Goal: Task Accomplishment & Management: Manage account settings

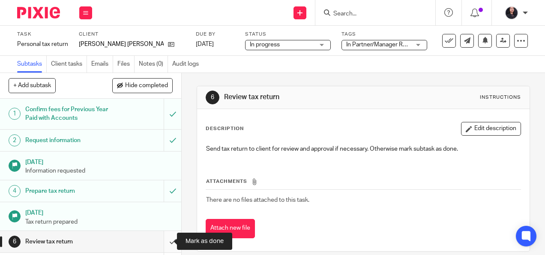
click at [165, 240] on input "submit" at bounding box center [90, 241] width 181 height 21
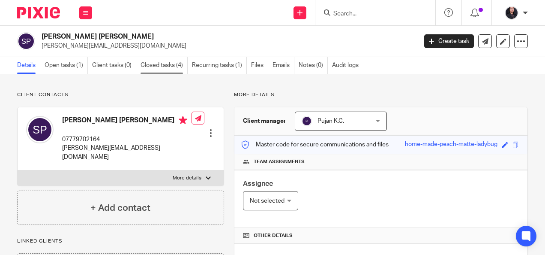
click at [164, 68] on link "Closed tasks (4)" at bounding box center [164, 65] width 47 height 17
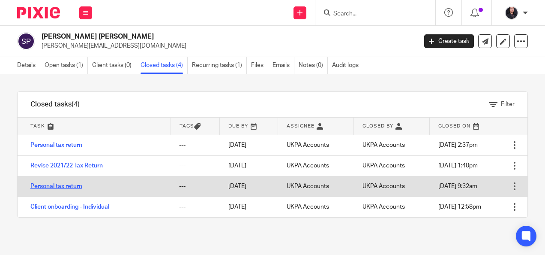
click at [48, 188] on link "Personal tax return" at bounding box center [56, 186] width 52 height 6
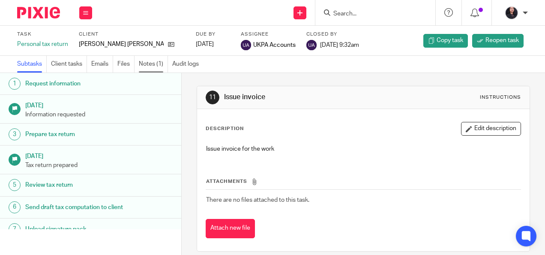
click at [151, 65] on link "Notes (1)" at bounding box center [153, 64] width 29 height 17
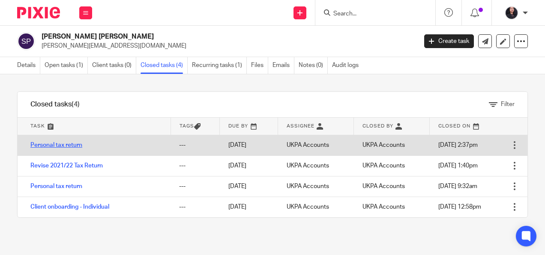
click at [63, 142] on link "Personal tax return" at bounding box center [56, 145] width 52 height 6
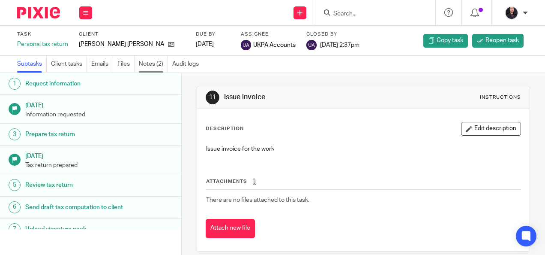
click at [151, 68] on link "Notes (2)" at bounding box center [153, 64] width 29 height 17
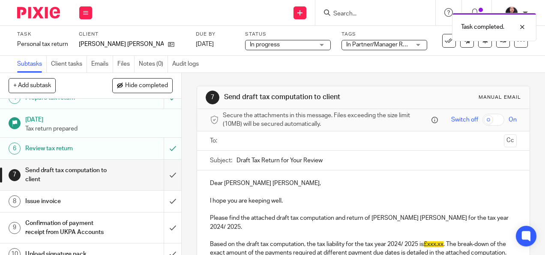
scroll to position [90, 0]
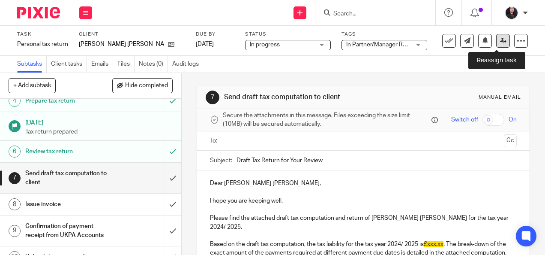
click at [496, 42] on link at bounding box center [503, 41] width 14 height 14
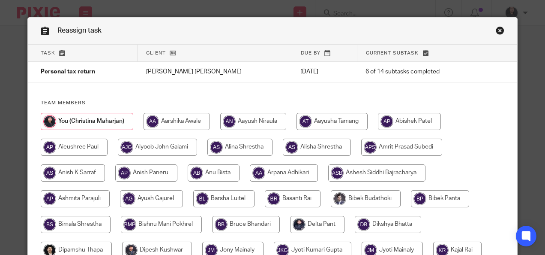
click at [406, 141] on input "radio" at bounding box center [401, 146] width 81 height 17
radio input "true"
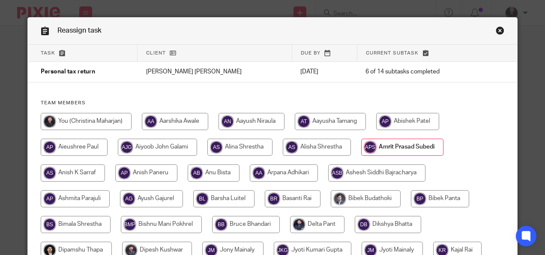
scroll to position [322, 0]
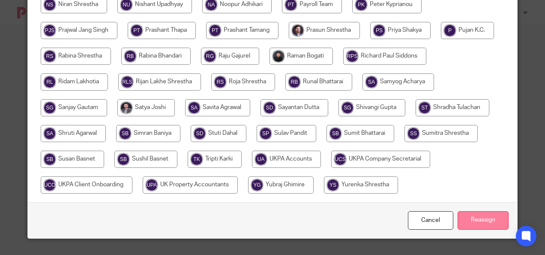
click at [474, 221] on input "Reassign" at bounding box center [483, 220] width 51 height 18
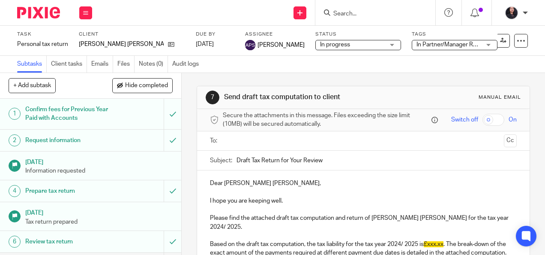
click at [46, 9] on img at bounding box center [38, 13] width 43 height 12
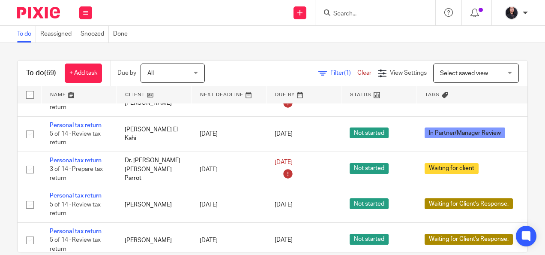
scroll to position [2153, 0]
